Goal: Information Seeking & Learning: Learn about a topic

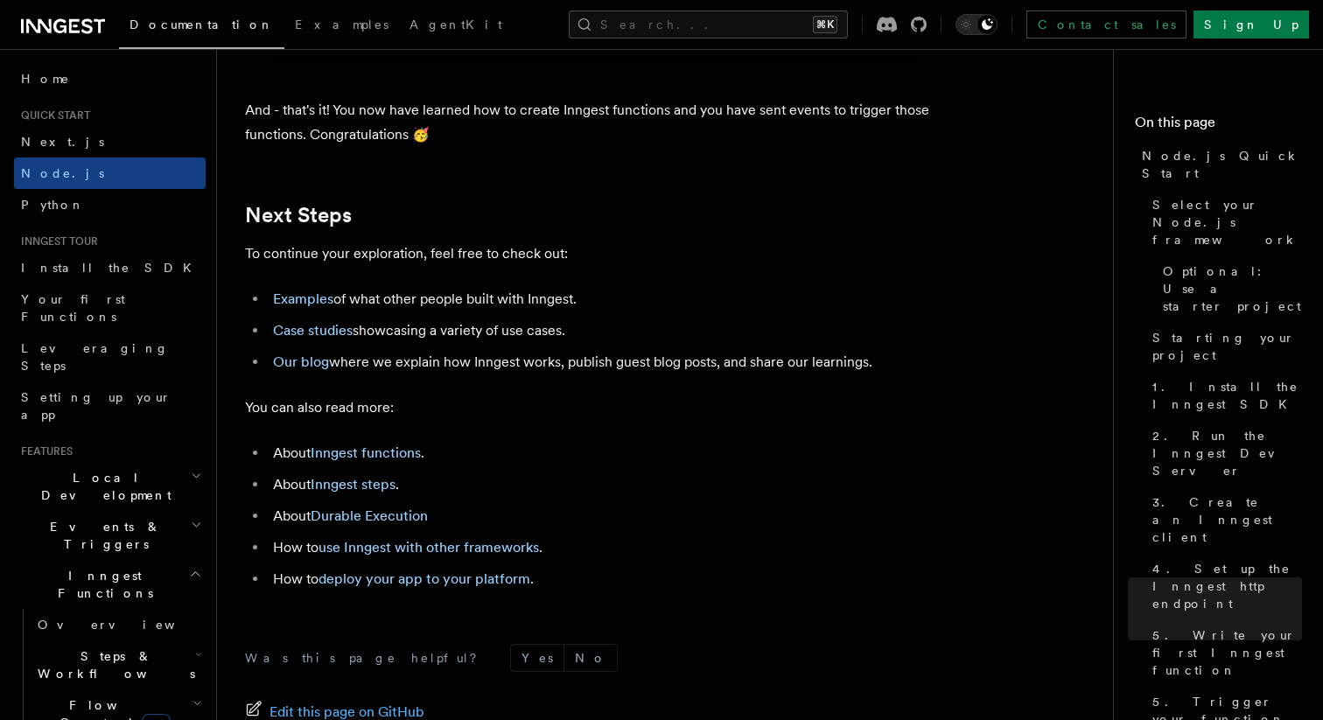
scroll to position [10941, 0]
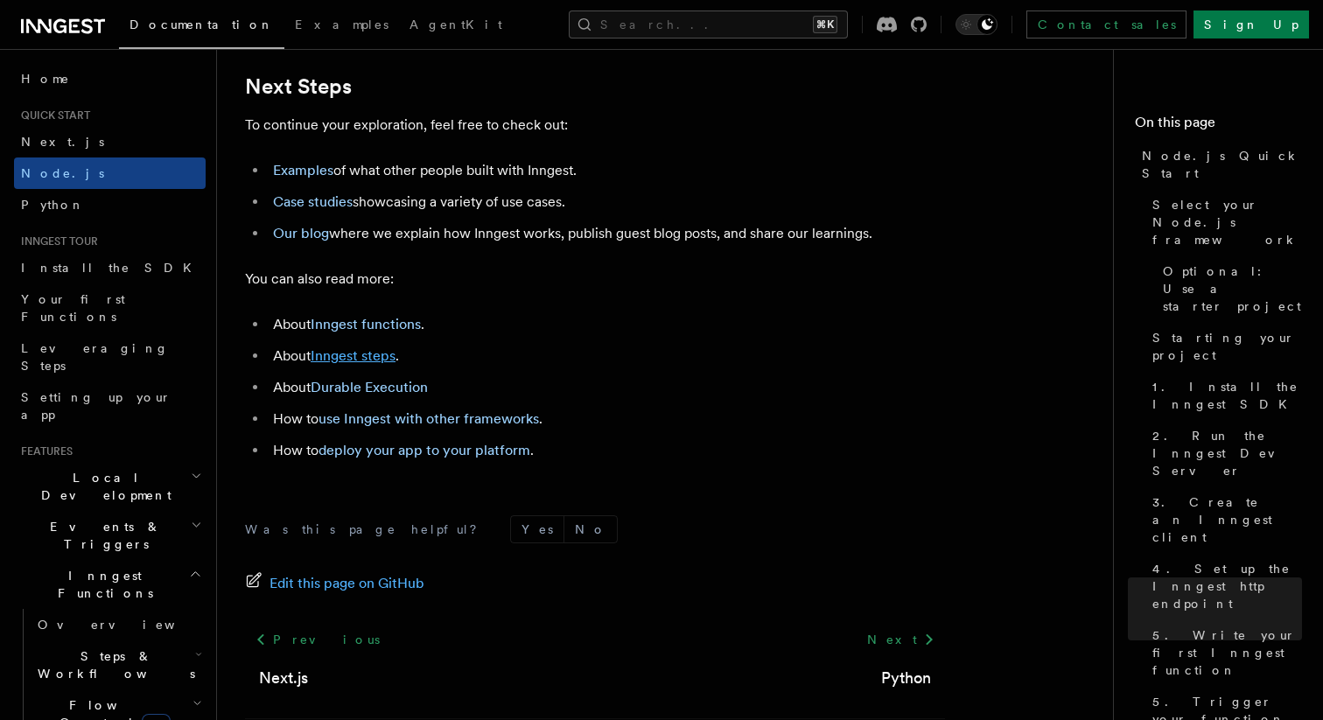
click at [368, 364] on link "Inngest steps" at bounding box center [353, 356] width 85 height 17
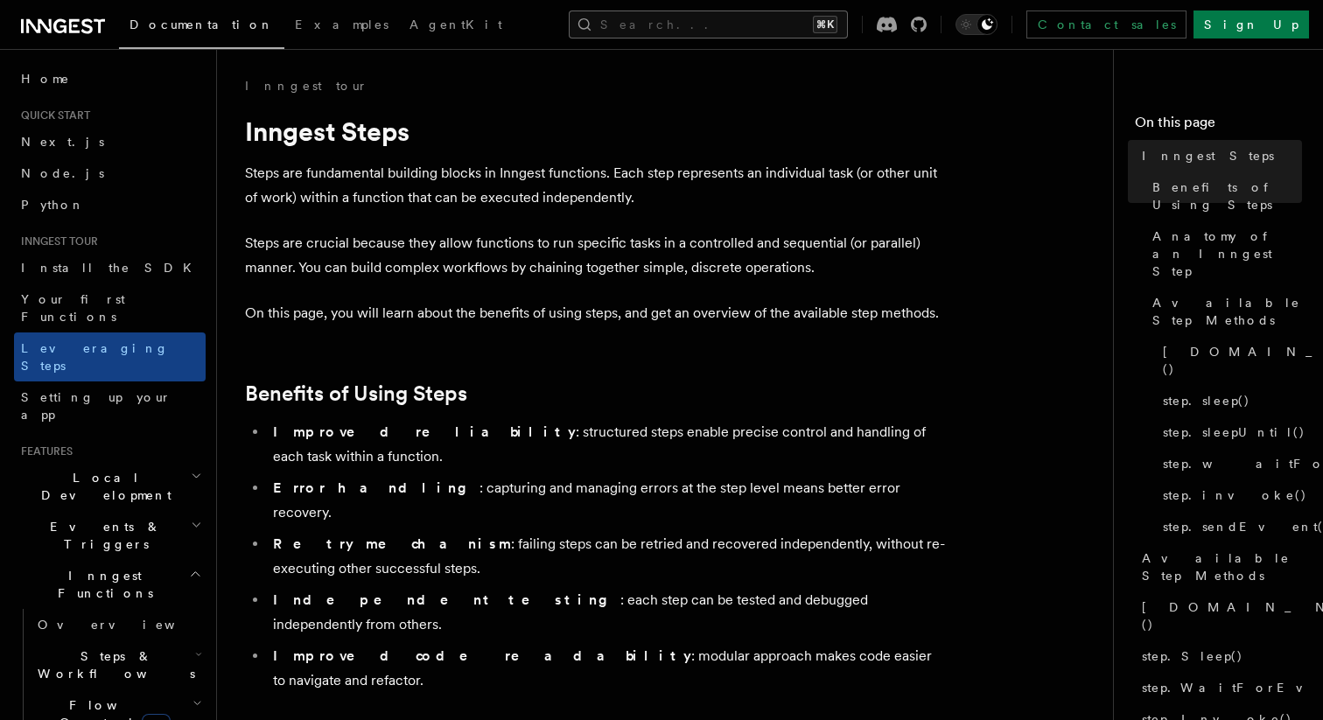
click at [848, 17] on button "Search... ⌘K" at bounding box center [708, 25] width 279 height 28
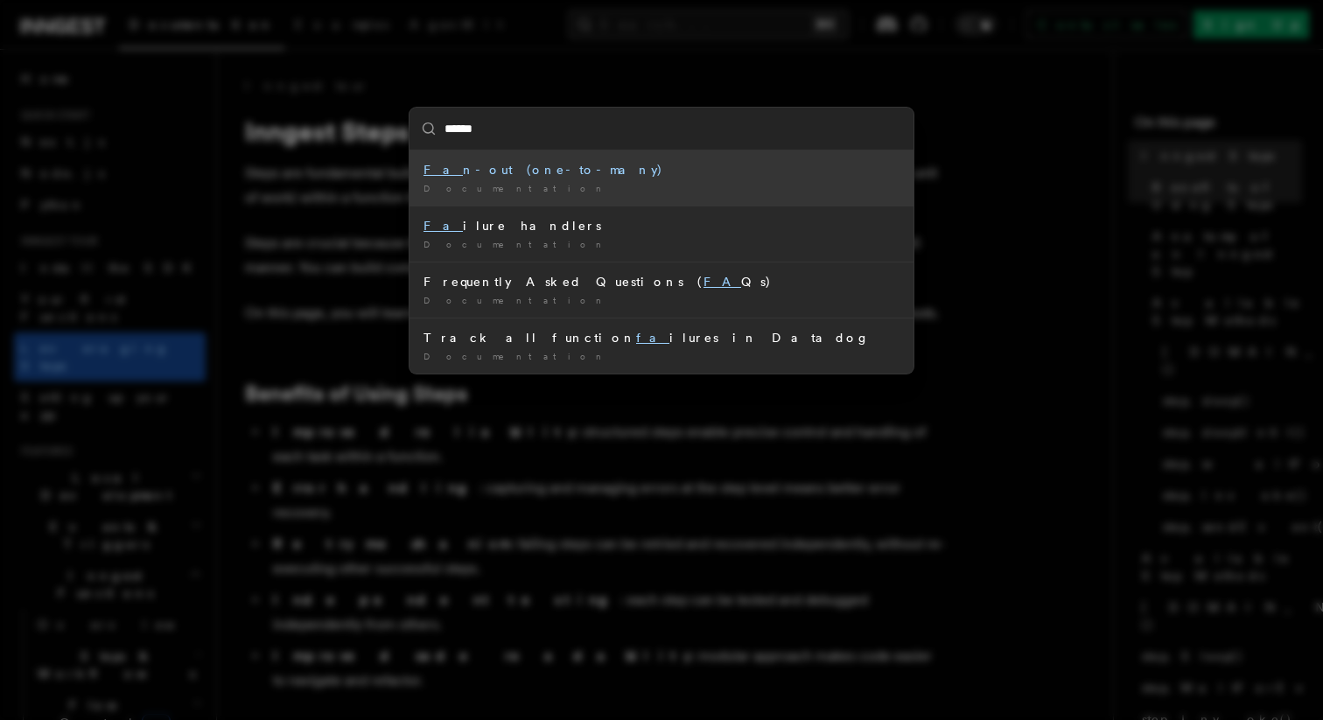
type input "*******"
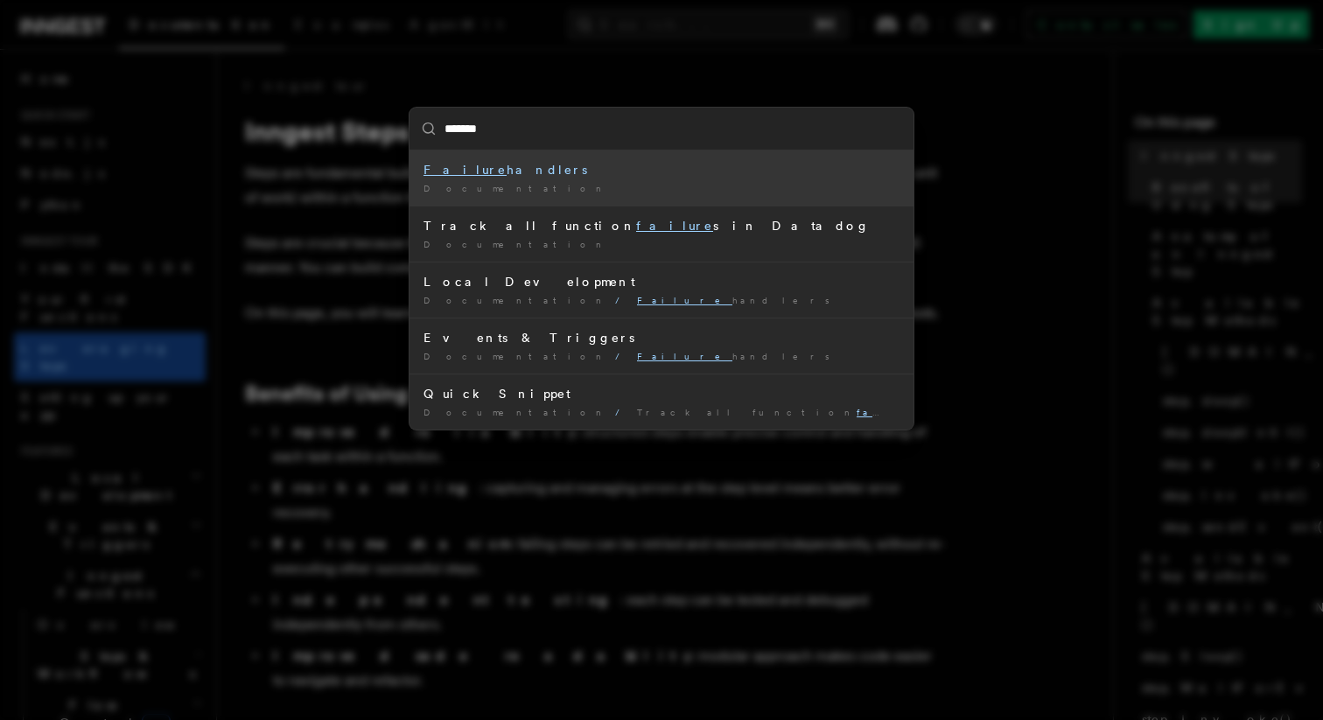
click at [585, 162] on div "Failure handlers" at bounding box center [662, 170] width 476 height 18
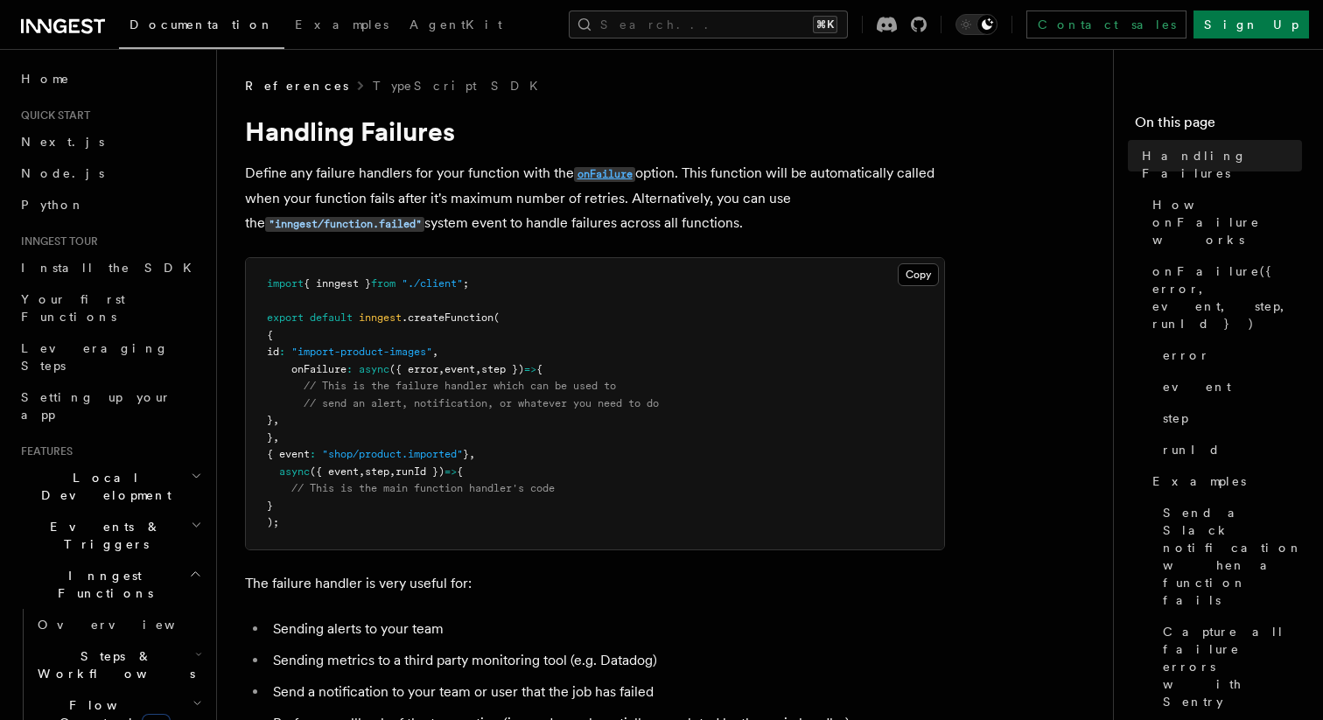
click at [602, 181] on code "onFailure" at bounding box center [604, 174] width 61 height 15
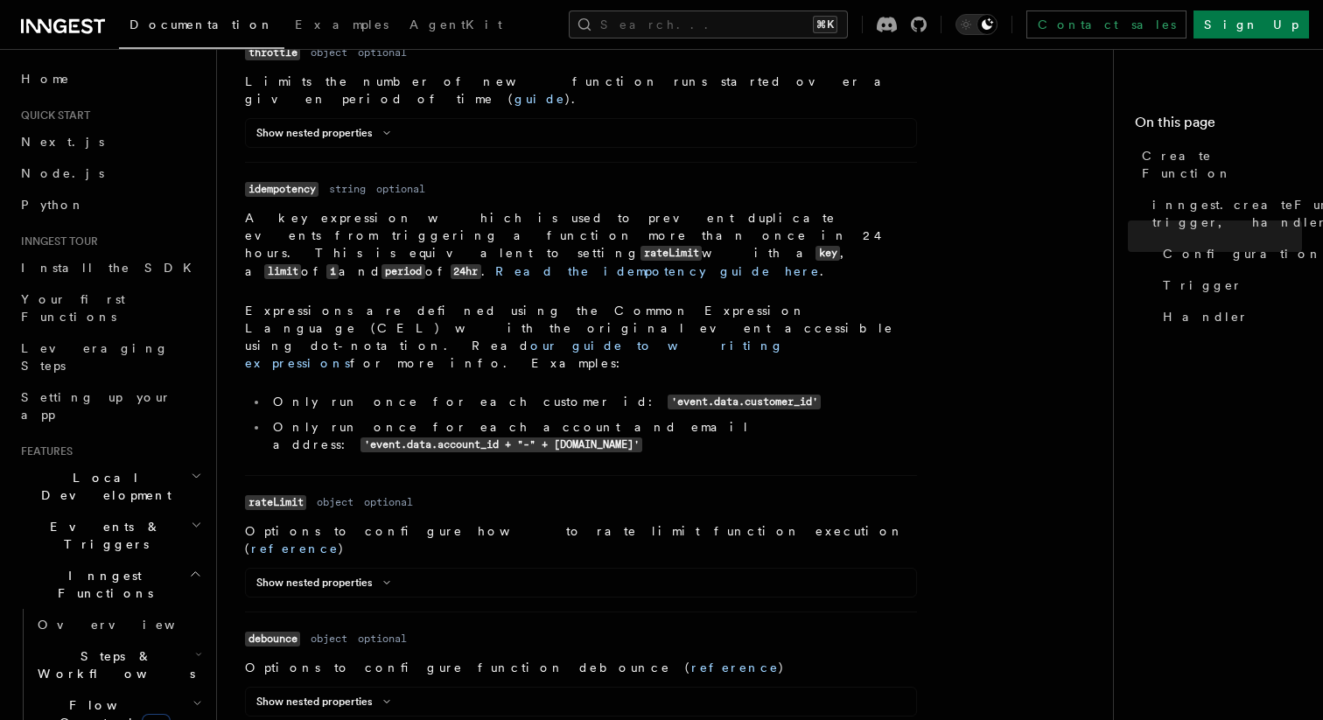
scroll to position [958, 0]
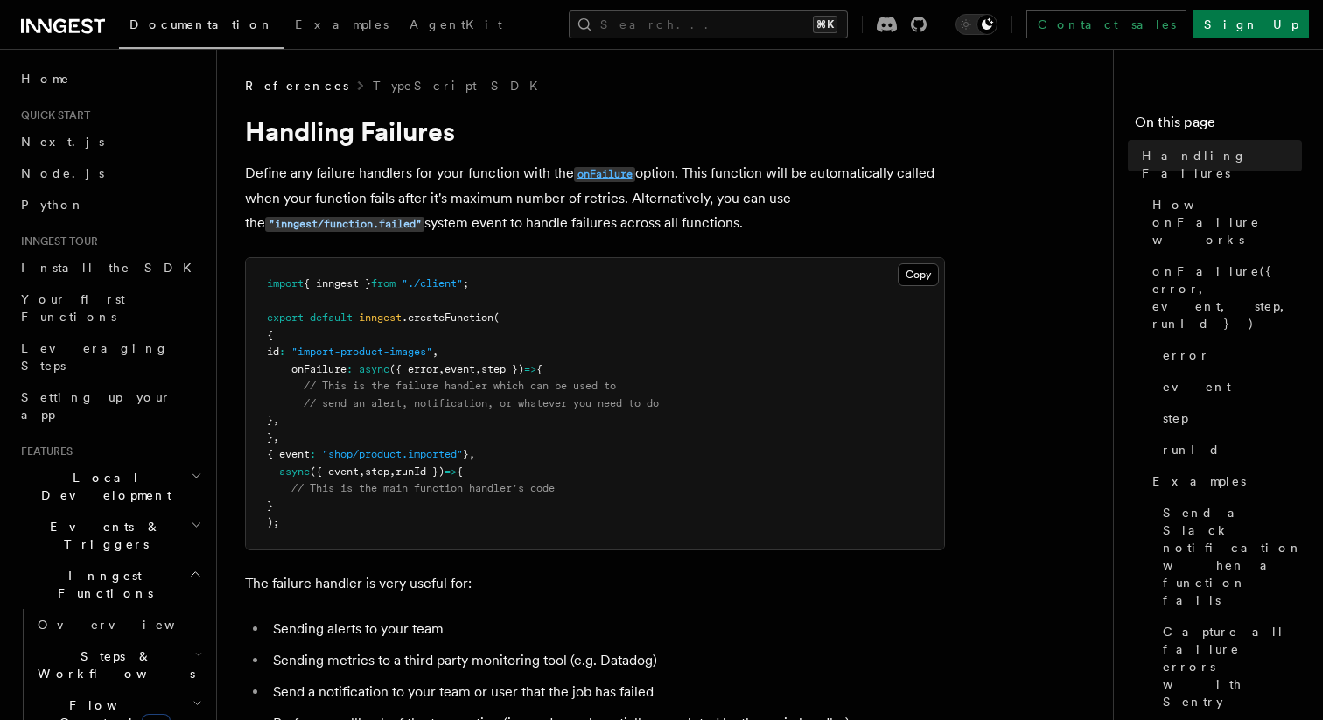
click at [616, 179] on code "onFailure" at bounding box center [604, 174] width 61 height 15
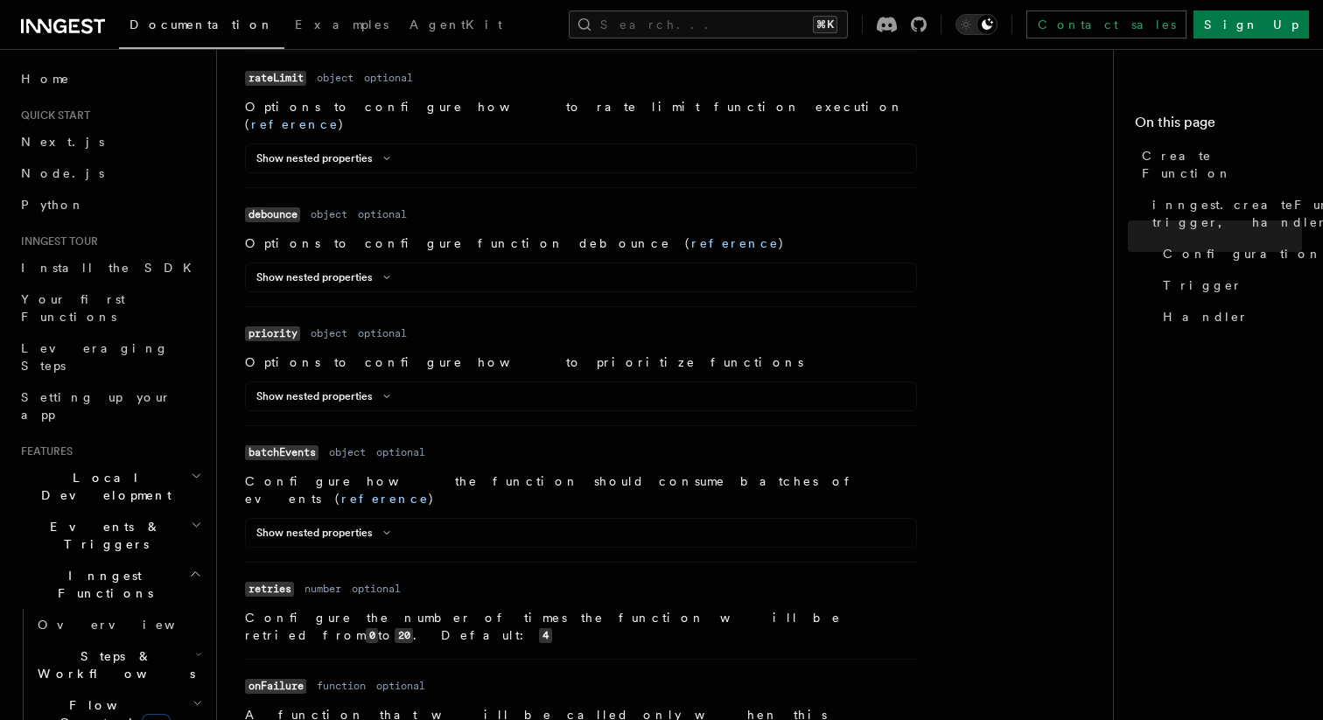
scroll to position [1398, 0]
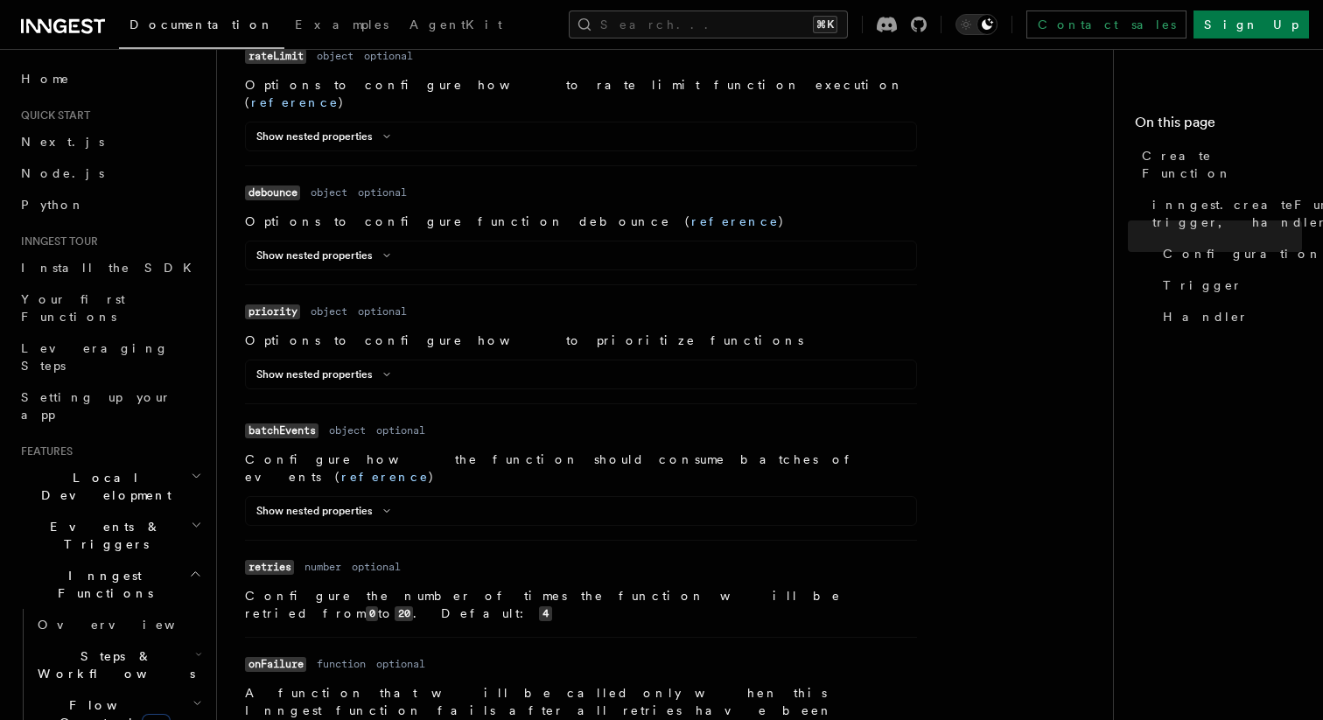
click at [432, 720] on link "reference" at bounding box center [388, 728] width 88 height 14
